Goal: Transaction & Acquisition: Purchase product/service

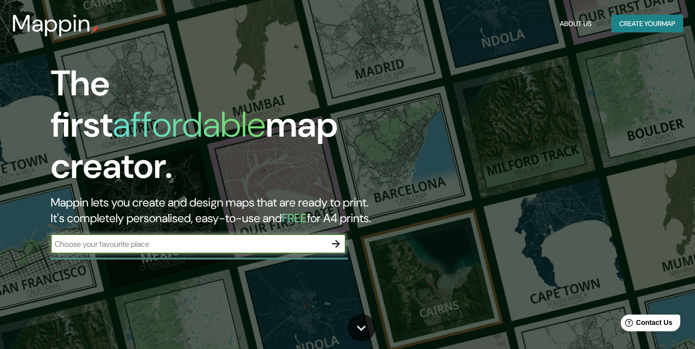
click at [204, 239] on input "text" at bounding box center [189, 244] width 276 height 11
type input "T"
type input "ALTAMIRA 944"
click at [335, 238] on icon "button" at bounding box center [336, 244] width 12 height 12
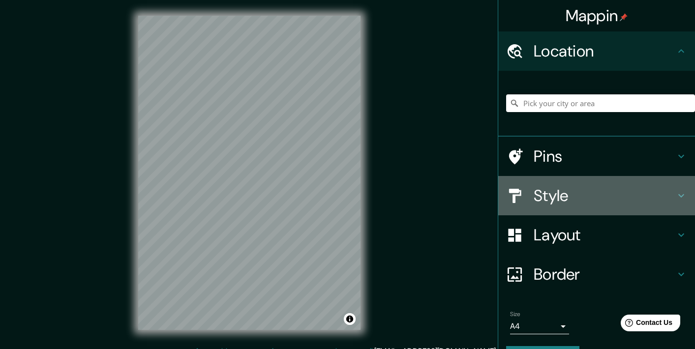
click at [566, 200] on h4 "Style" at bounding box center [605, 196] width 142 height 20
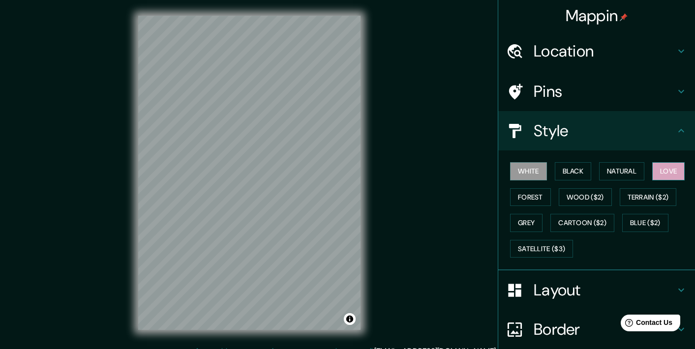
click at [669, 176] on button "Love" at bounding box center [669, 171] width 32 height 18
click at [389, 196] on div "Mappin Location Pins Style White Black Natural Love Forest Wood ($2) Terrain ($…" at bounding box center [347, 181] width 695 height 362
click at [569, 218] on button "Cartoon ($2)" at bounding box center [583, 223] width 64 height 18
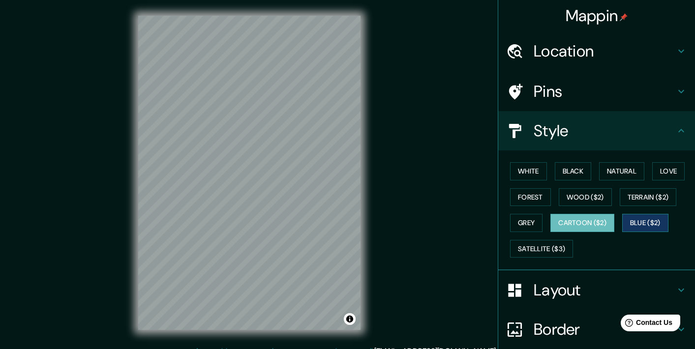
click at [655, 219] on button "Blue ($2)" at bounding box center [646, 223] width 46 height 18
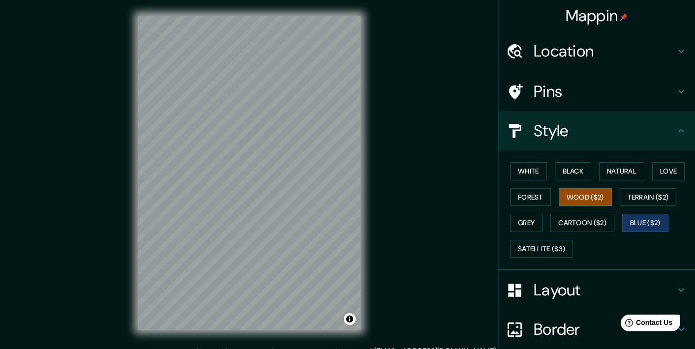
click at [601, 197] on button "Wood ($2)" at bounding box center [585, 197] width 53 height 18
click at [384, 225] on div "Mappin Location Pins Style White Black Natural Love Forest Wood ($2) Terrain ($…" at bounding box center [347, 181] width 695 height 362
click at [376, 138] on div "© Mapbox © OpenStreetMap Improve this map" at bounding box center [250, 173] width 254 height 346
click at [362, 79] on div "© Mapbox © OpenStreetMap Improve this map" at bounding box center [250, 173] width 254 height 346
click at [664, 165] on button "Love" at bounding box center [669, 171] width 32 height 18
